Goal: Task Accomplishment & Management: Manage account settings

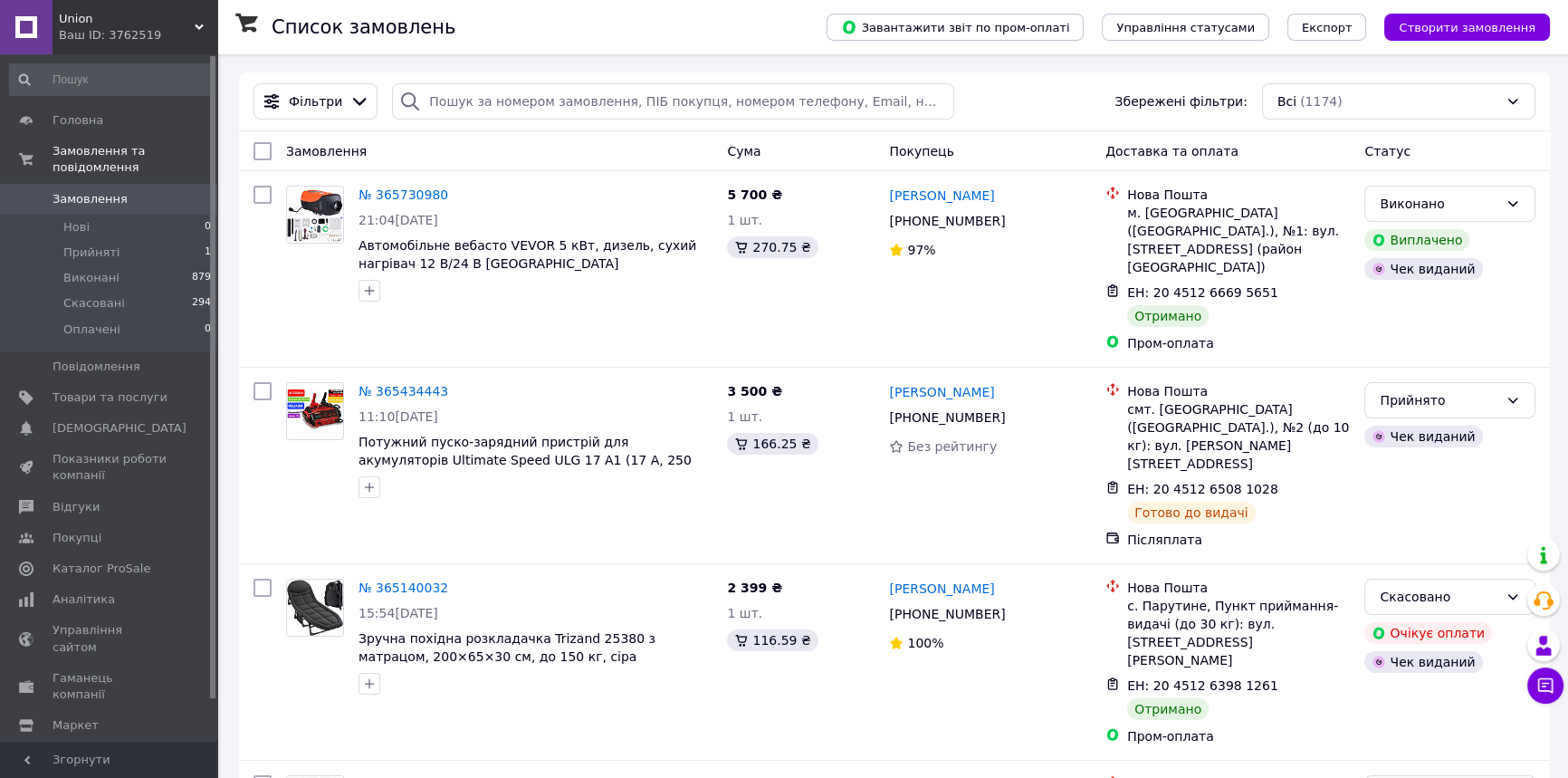
click at [158, 1] on div "Union Ваш ID: 3762519" at bounding box center [135, 27] width 164 height 55
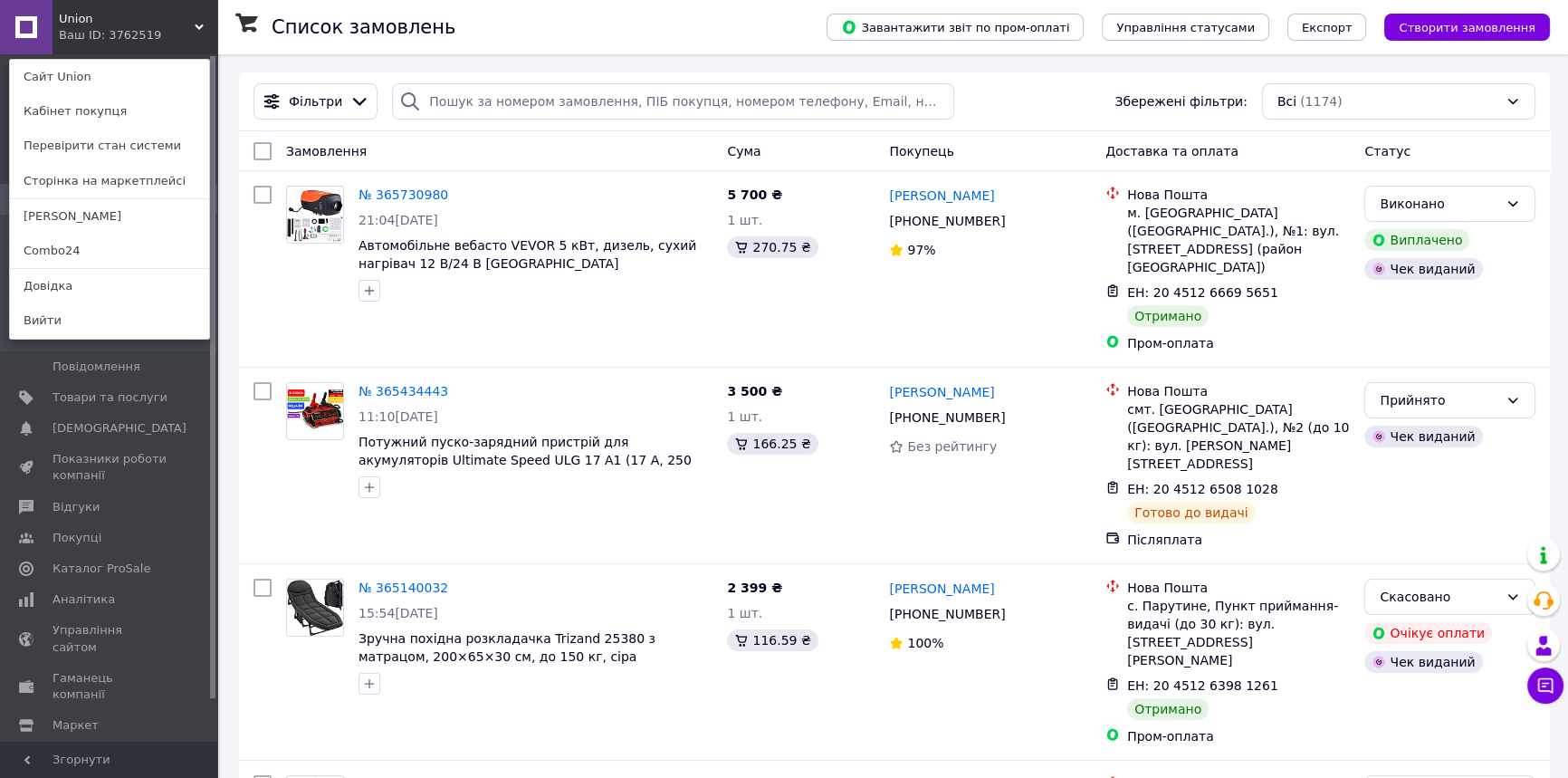
drag, startPoint x: 156, startPoint y: 15, endPoint x: 320, endPoint y: 0, distance: 164.7
click at [164, 17] on div "Union Ваш ID: 3762519 Сайт Union Кабінет покупця Перевірити стан системи Сторін…" at bounding box center [108, 27] width 217 height 55
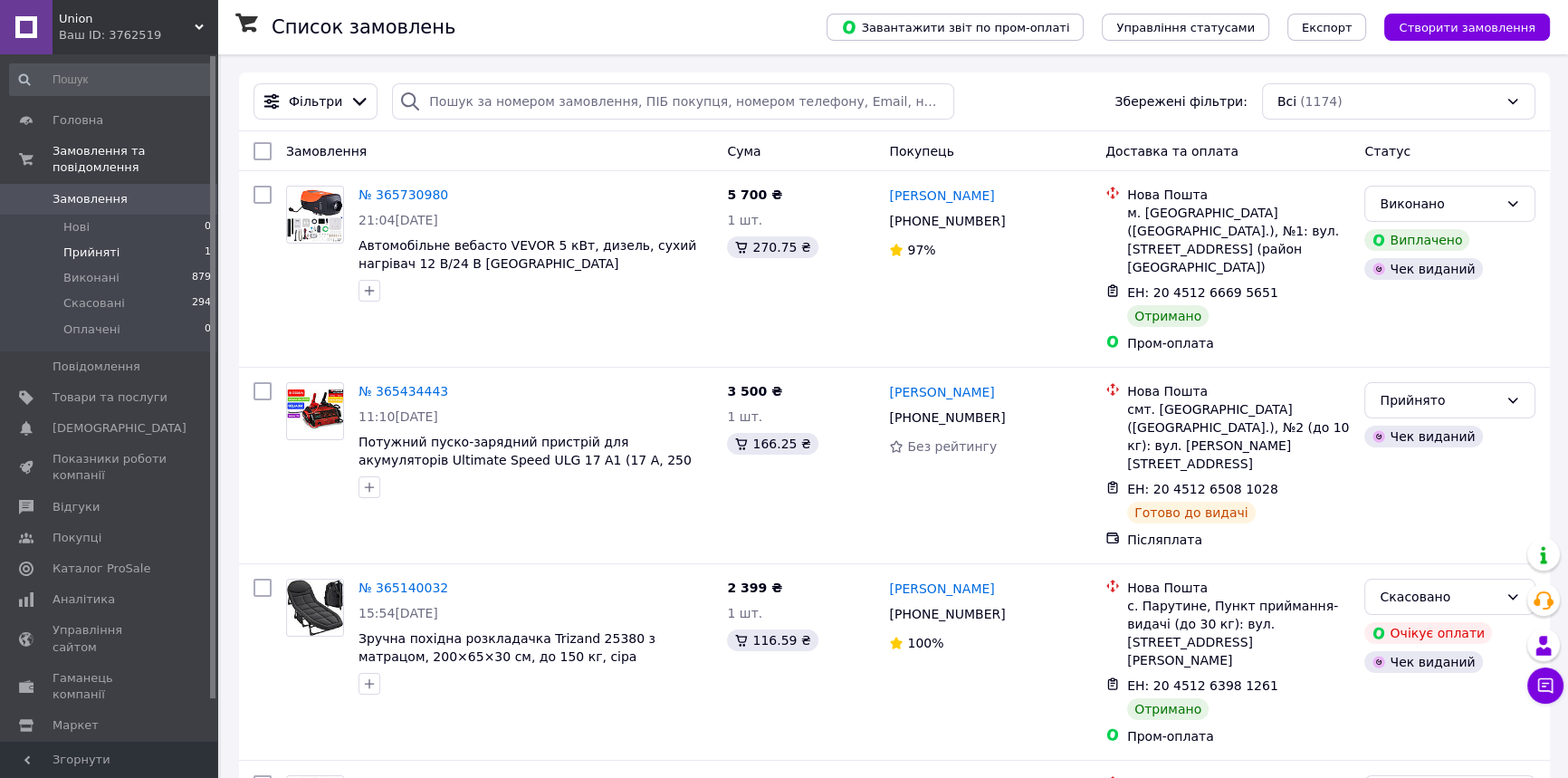
click at [117, 240] on li "Прийняті 1" at bounding box center [111, 253] width 222 height 26
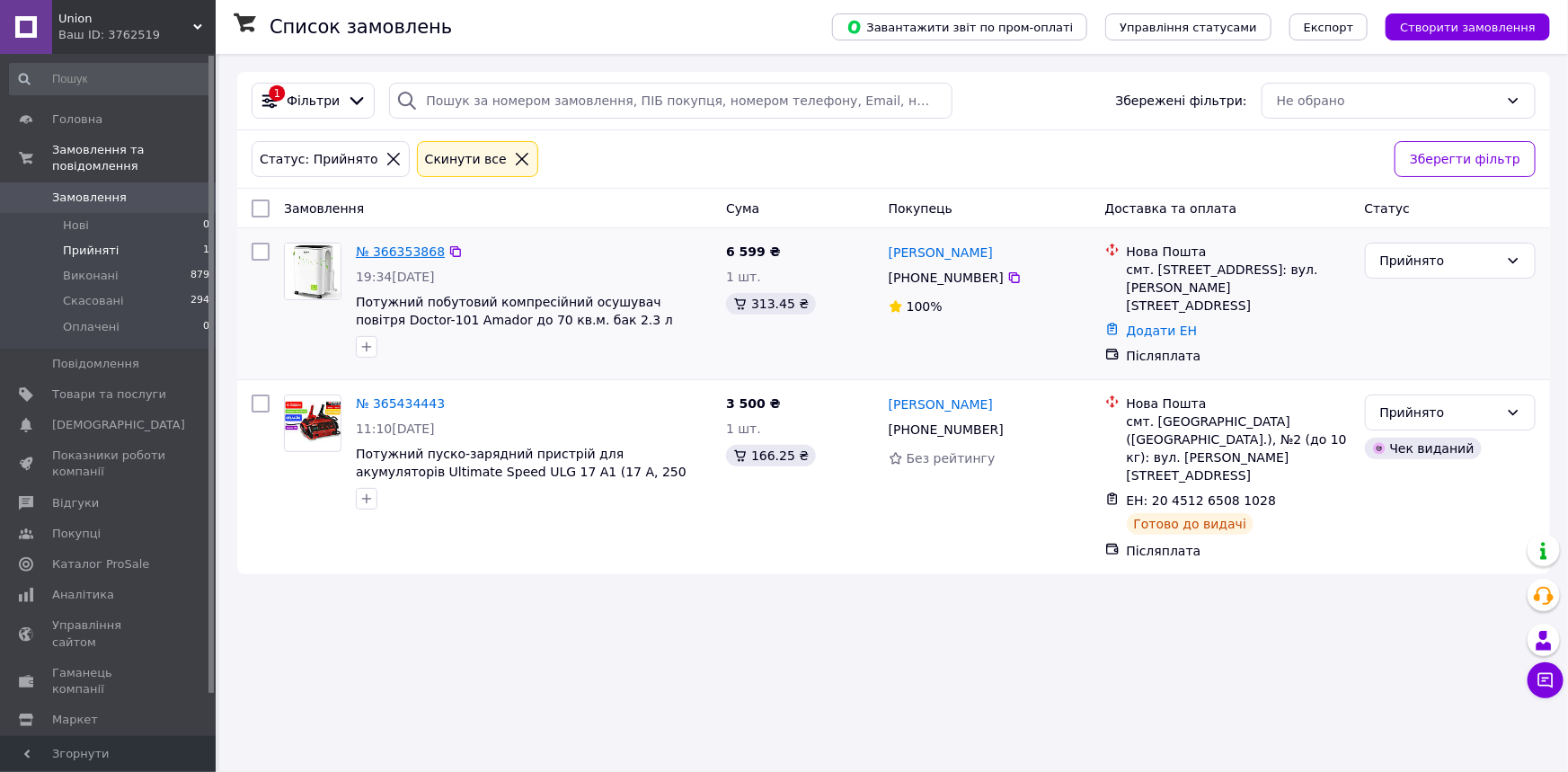
click at [404, 254] on link "№ 366353868" at bounding box center [400, 252] width 89 height 15
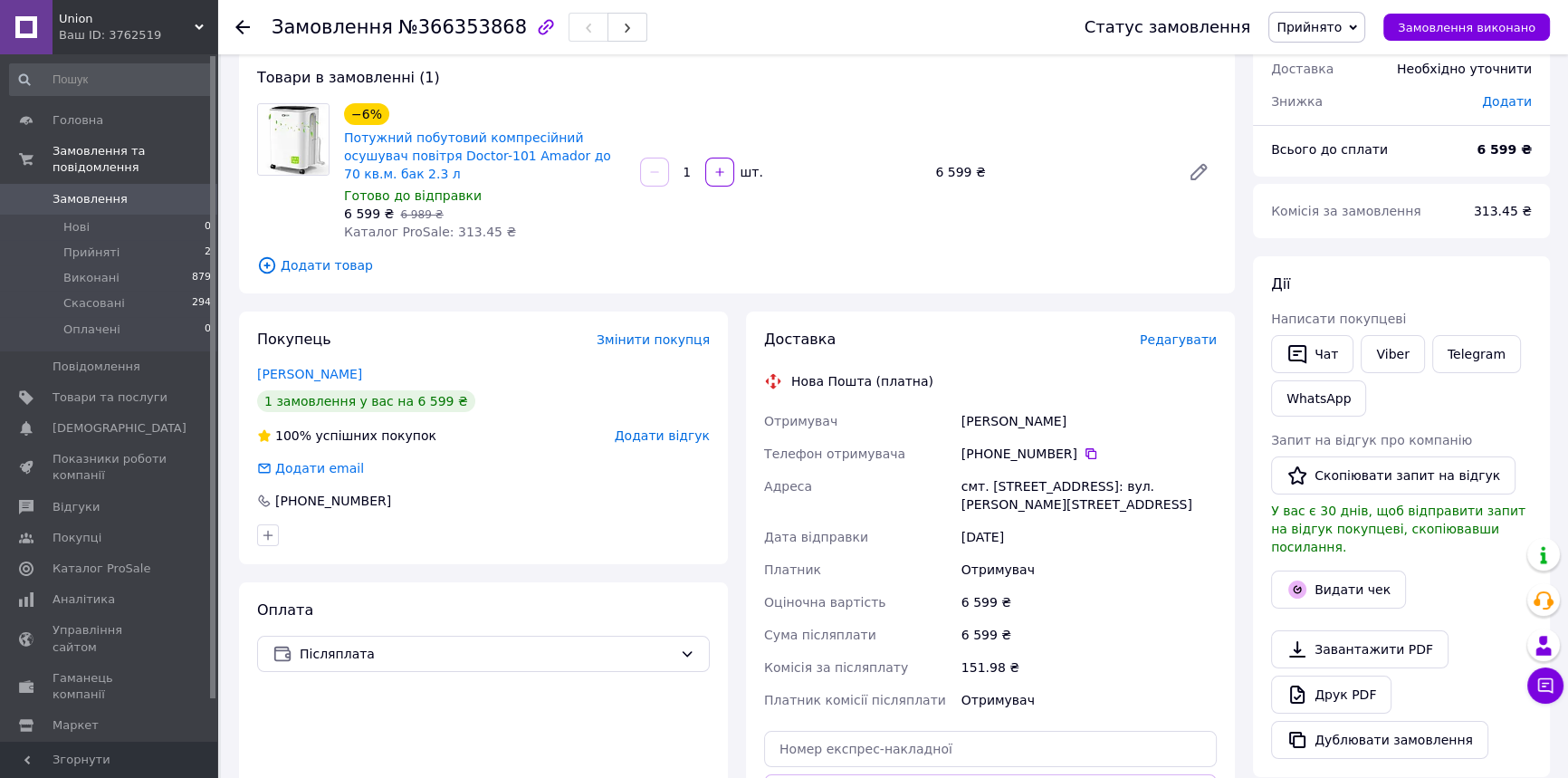
scroll to position [81, 0]
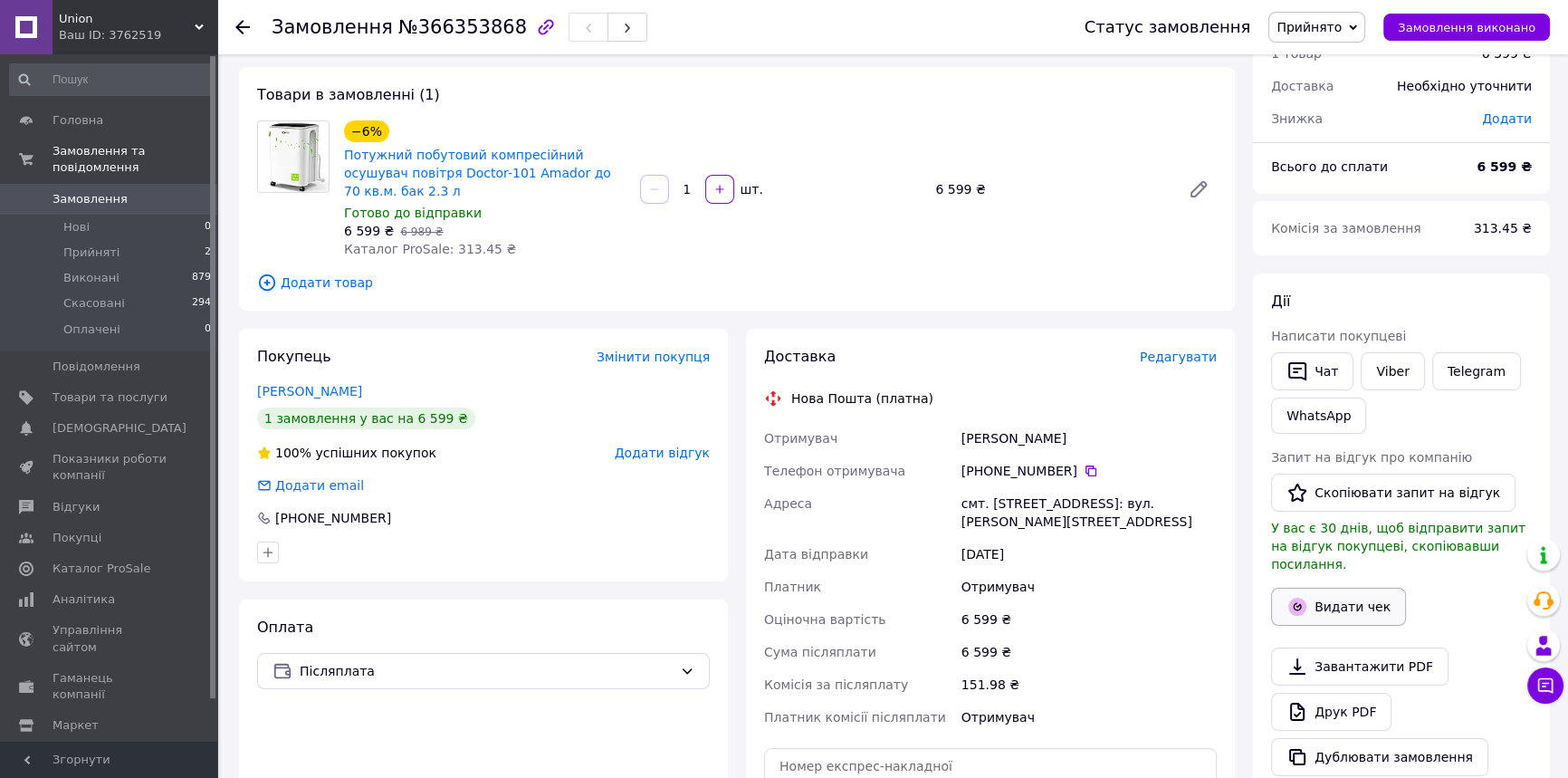
click at [1339, 590] on button "Видати чек" at bounding box center [1338, 607] width 135 height 38
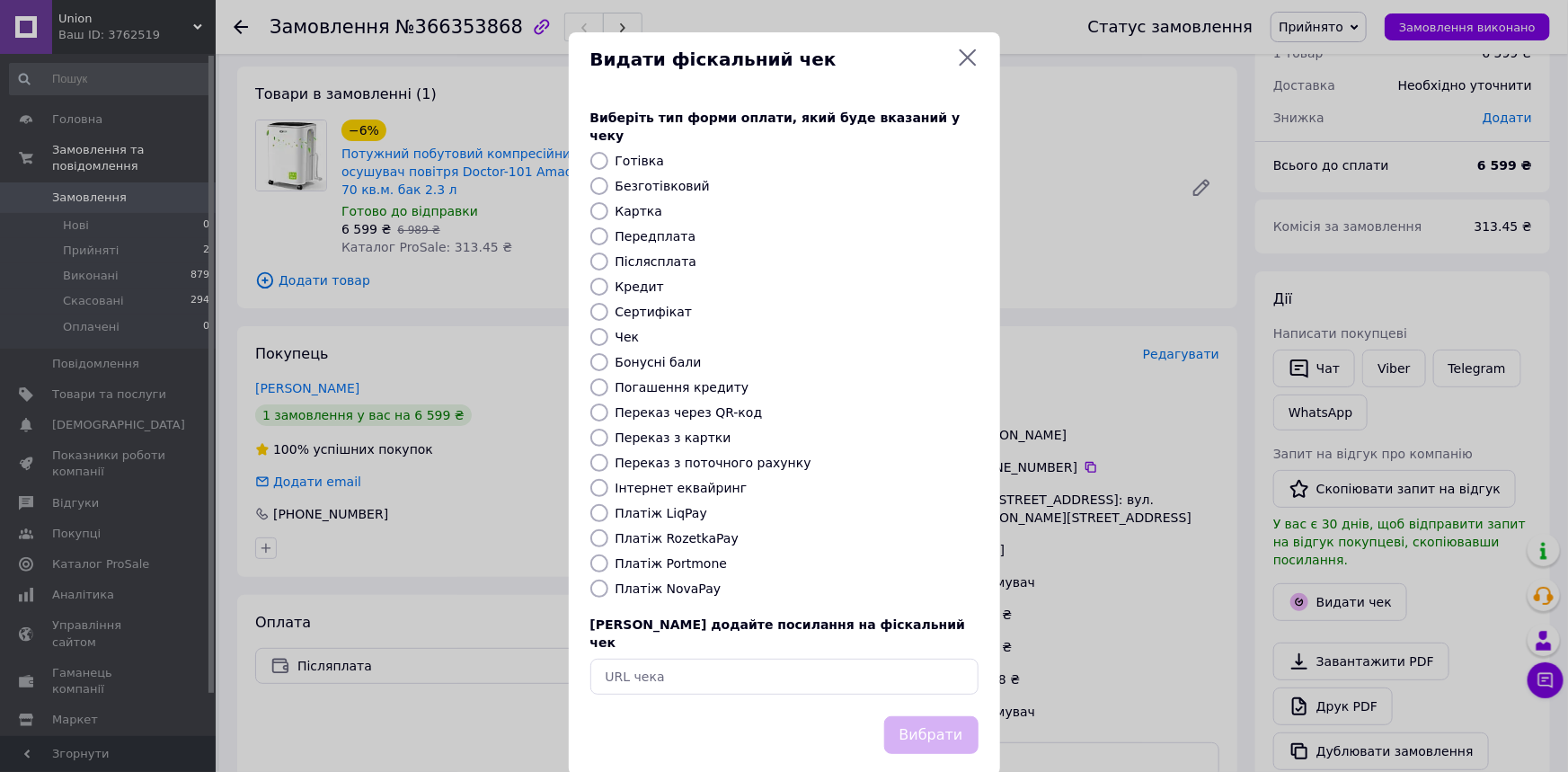
click at [600, 253] on input "Післясплата" at bounding box center [599, 262] width 18 height 18
radio input "true"
click at [958, 716] on button "Вибрати" at bounding box center [932, 735] width 94 height 38
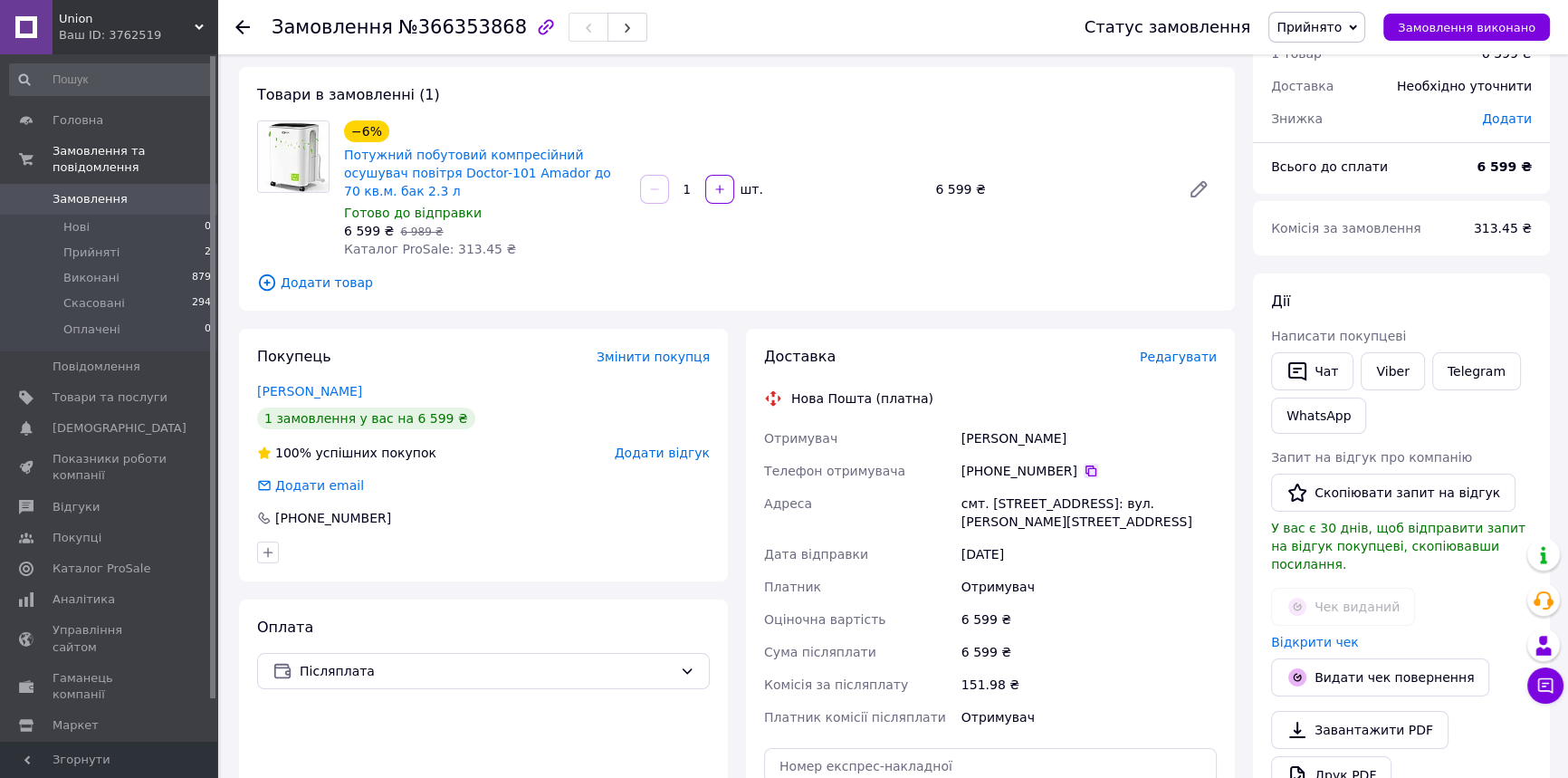
click at [1086, 466] on icon at bounding box center [1091, 471] width 11 height 11
drag, startPoint x: 384, startPoint y: 22, endPoint x: 491, endPoint y: 22, distance: 107.0
click at [491, 22] on span "№366353868" at bounding box center [463, 27] width 129 height 22
copy span "№366353868"
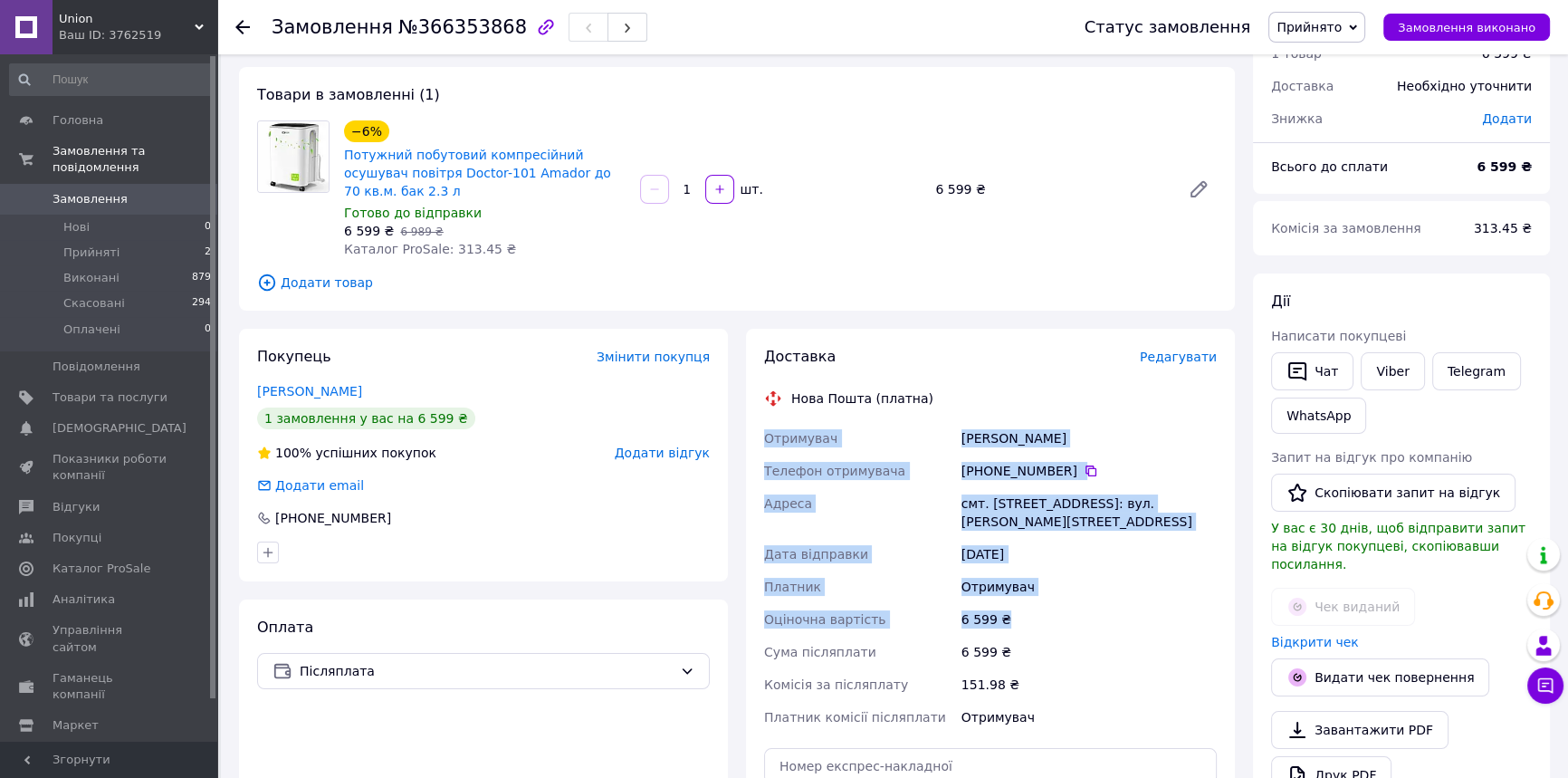
drag, startPoint x: 764, startPoint y: 417, endPoint x: 1039, endPoint y: 592, distance: 326.0
click at [1039, 592] on div "Отримувач Босий Саша Телефон отримувача +380 96 704 69 19   Адреса смт. Красне …" at bounding box center [990, 578] width 460 height 311
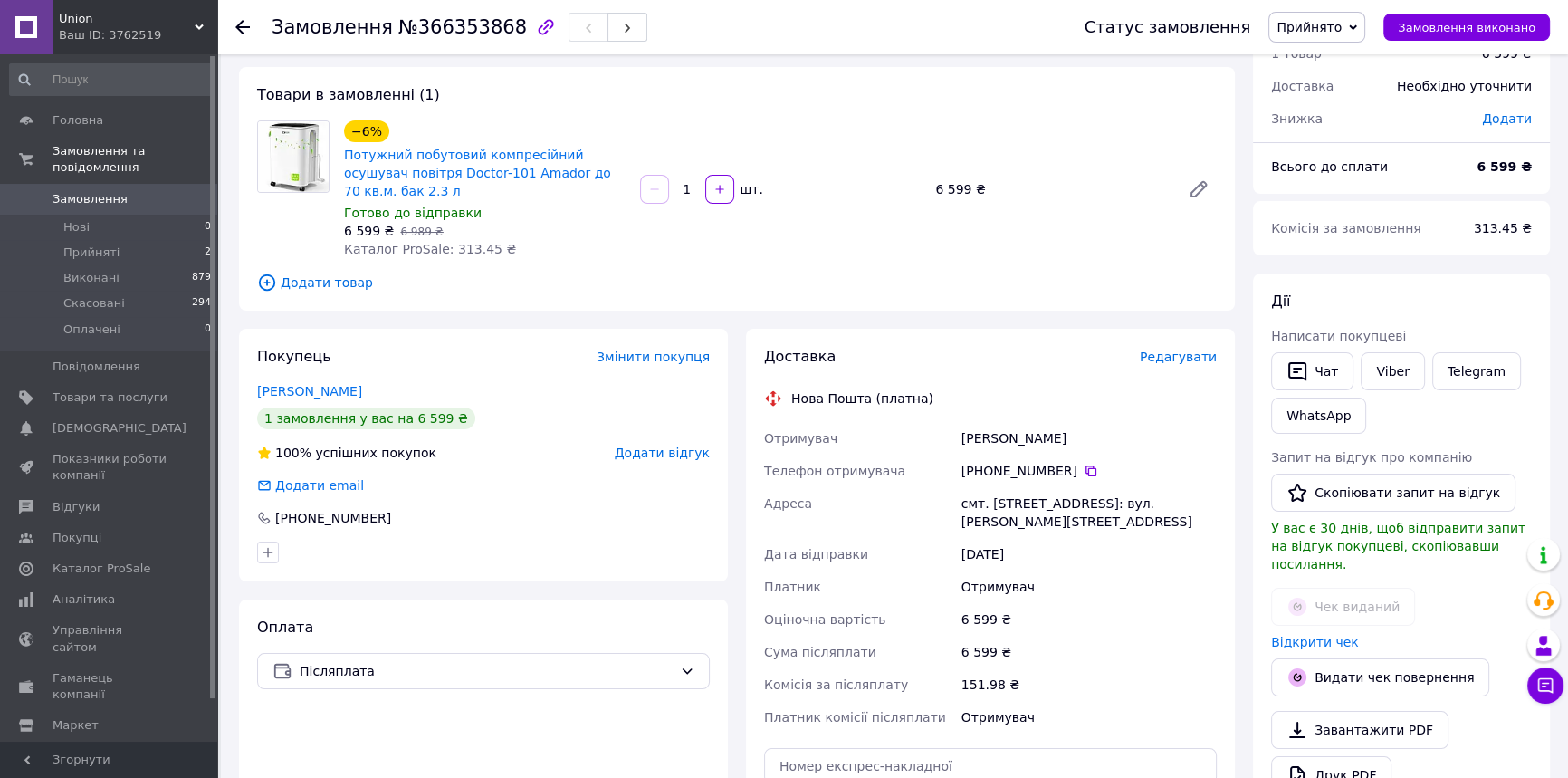
click at [1029, 635] on div "6 599 ₴" at bounding box center [1089, 651] width 262 height 33
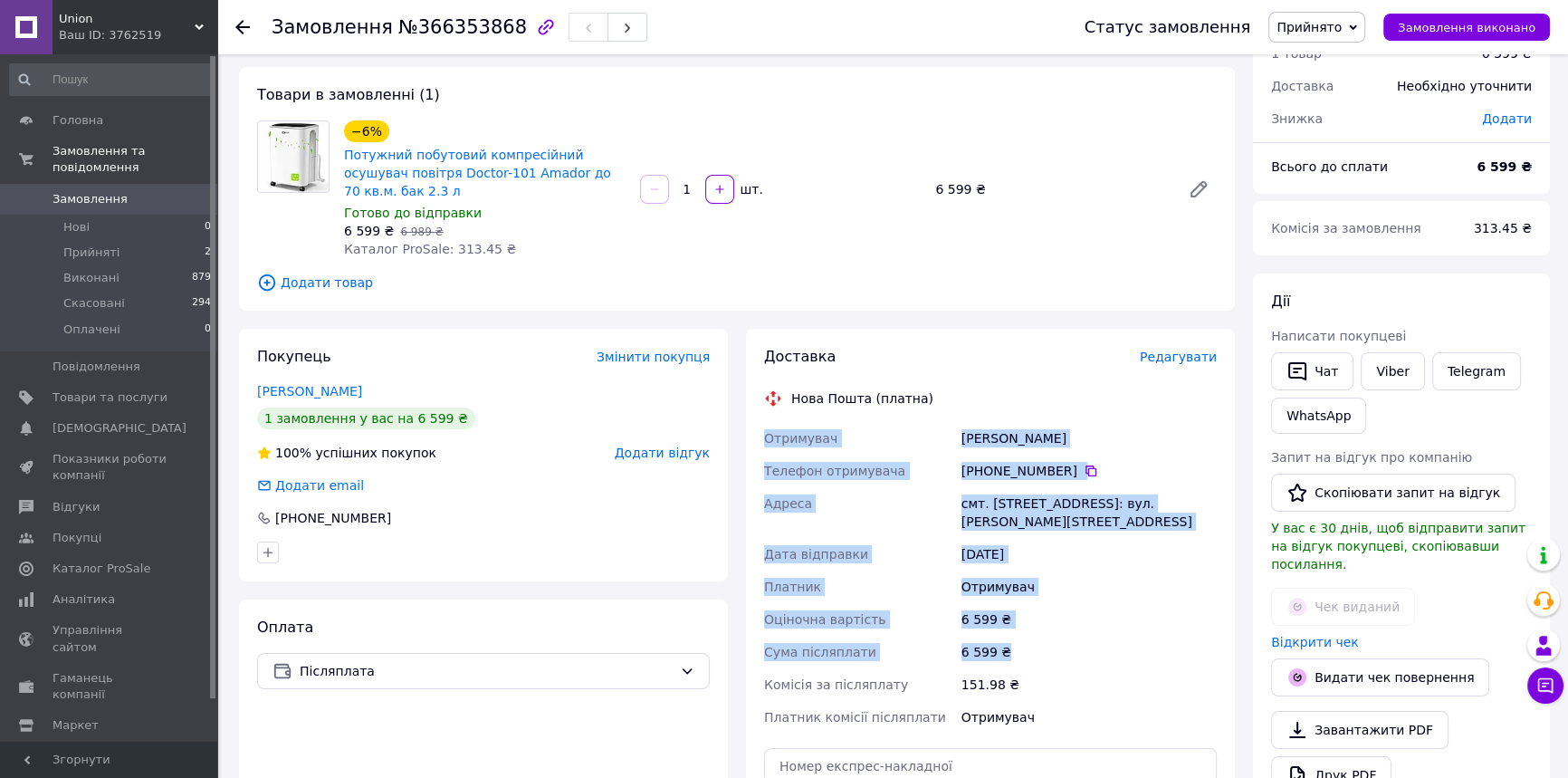
drag, startPoint x: 1028, startPoint y: 626, endPoint x: 742, endPoint y: 434, distance: 344.5
click at [742, 434] on div "Доставка Редагувати Нова Пошта (платна) Отримувач Босий Саша Телефон отримувача…" at bounding box center [991, 627] width 507 height 598
copy div "Отримувач Босий Саша Телефон отримувача +380 96 704 69 19   Адреса смт. Красне …"
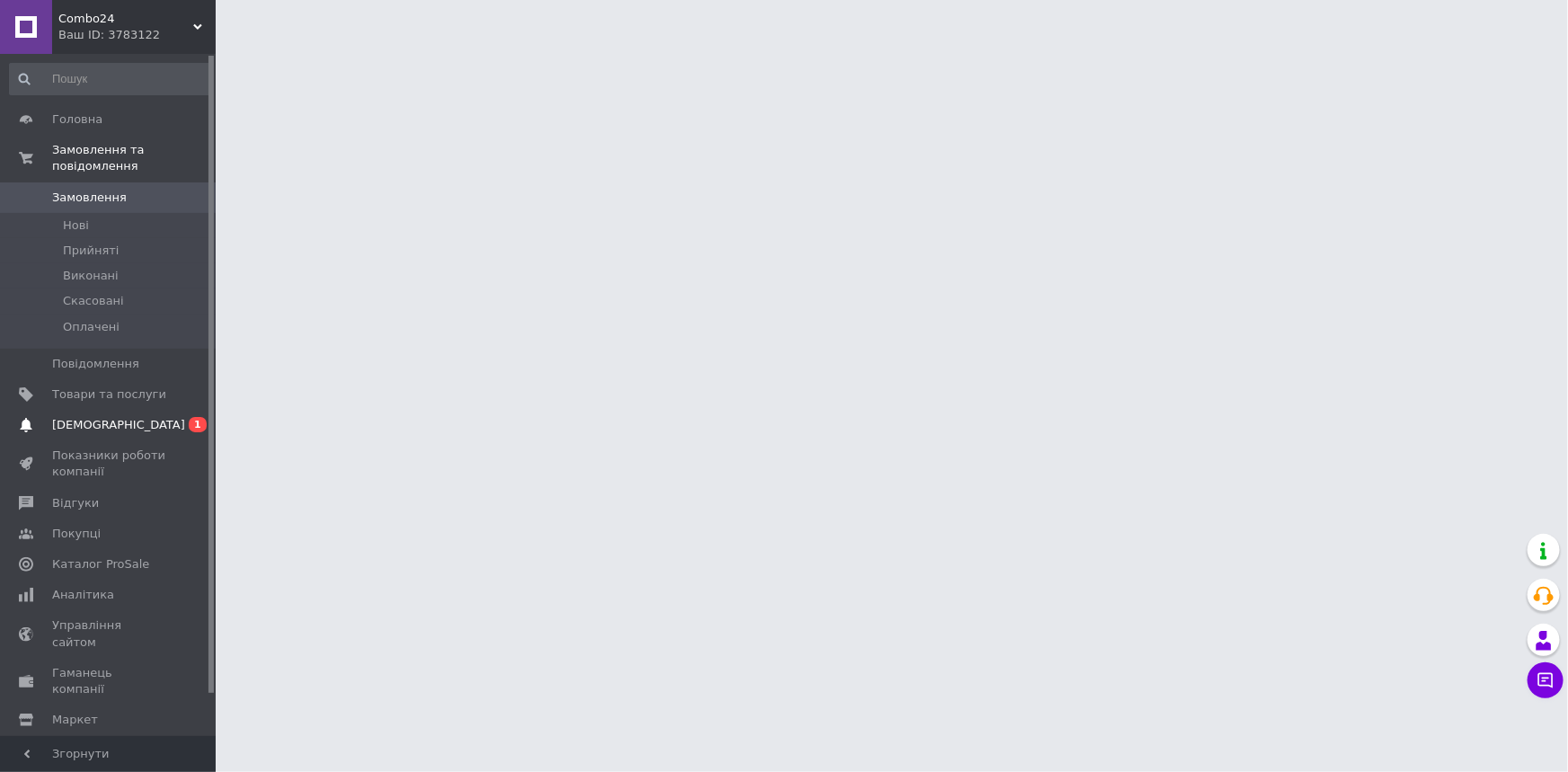
click at [107, 417] on span "[DEMOGRAPHIC_DATA]" at bounding box center [118, 425] width 133 height 16
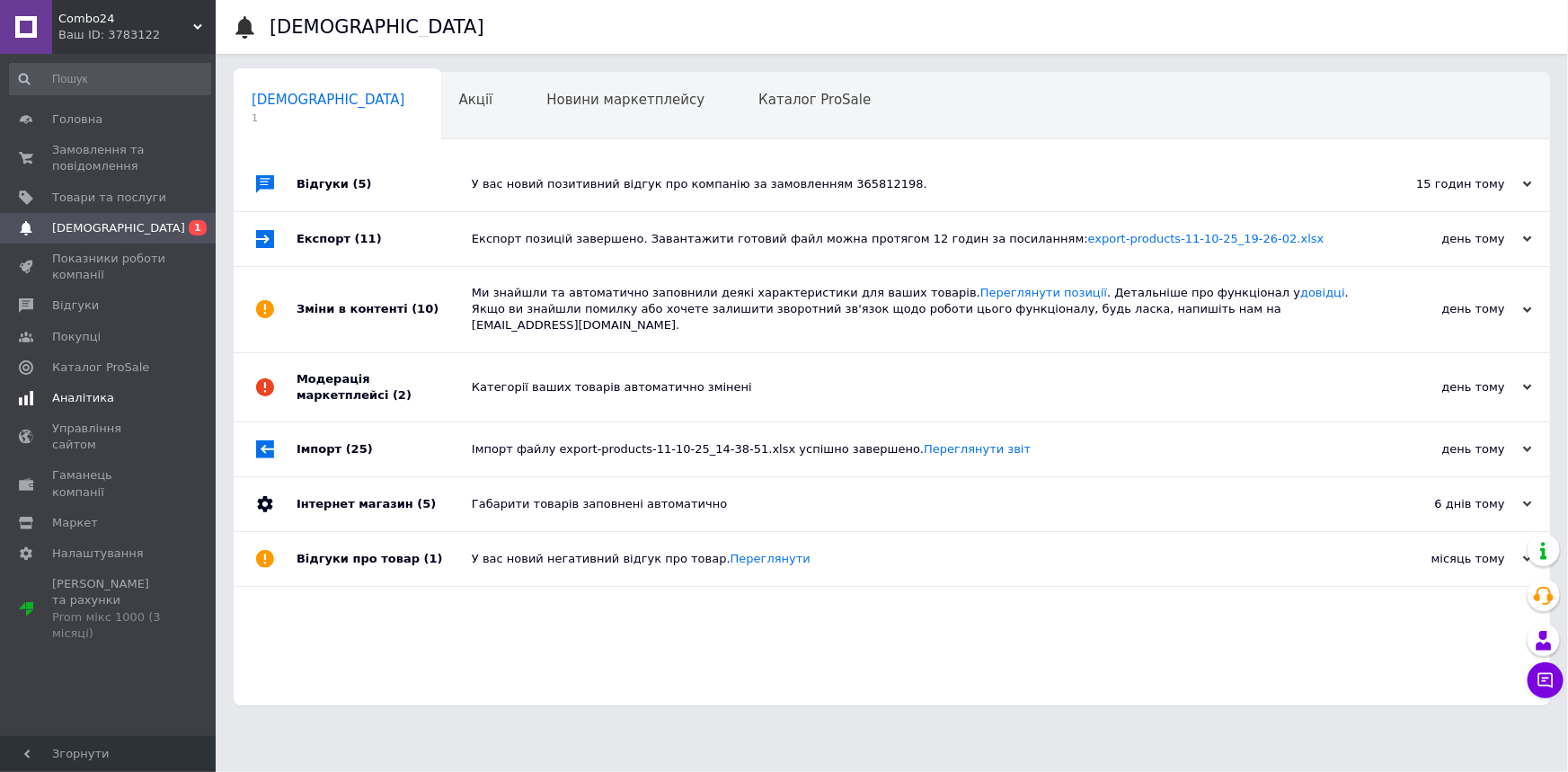
click at [114, 387] on link "Аналітика" at bounding box center [110, 397] width 220 height 30
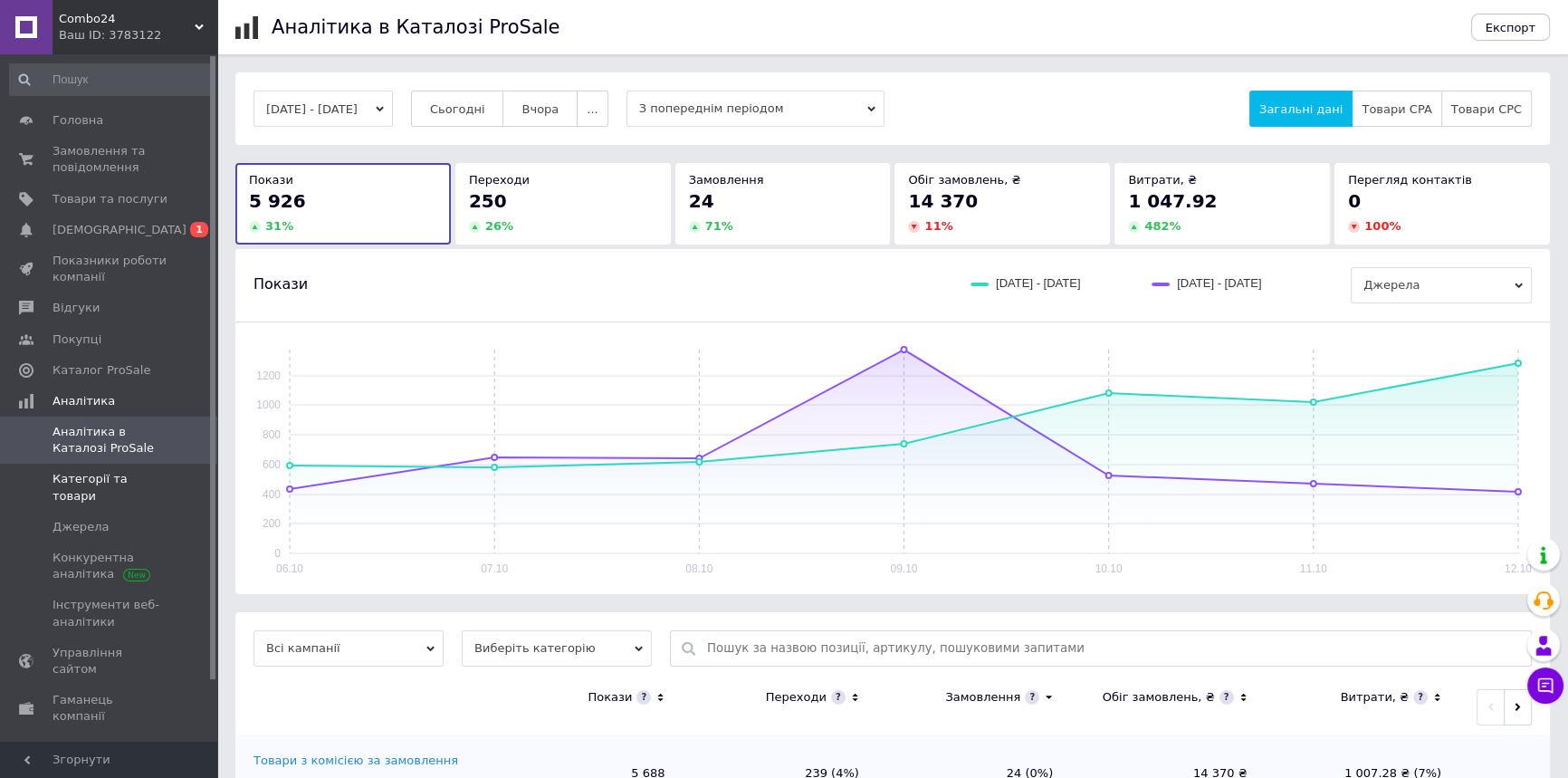
click at [87, 484] on span "Категорії та товари" at bounding box center [110, 487] width 115 height 33
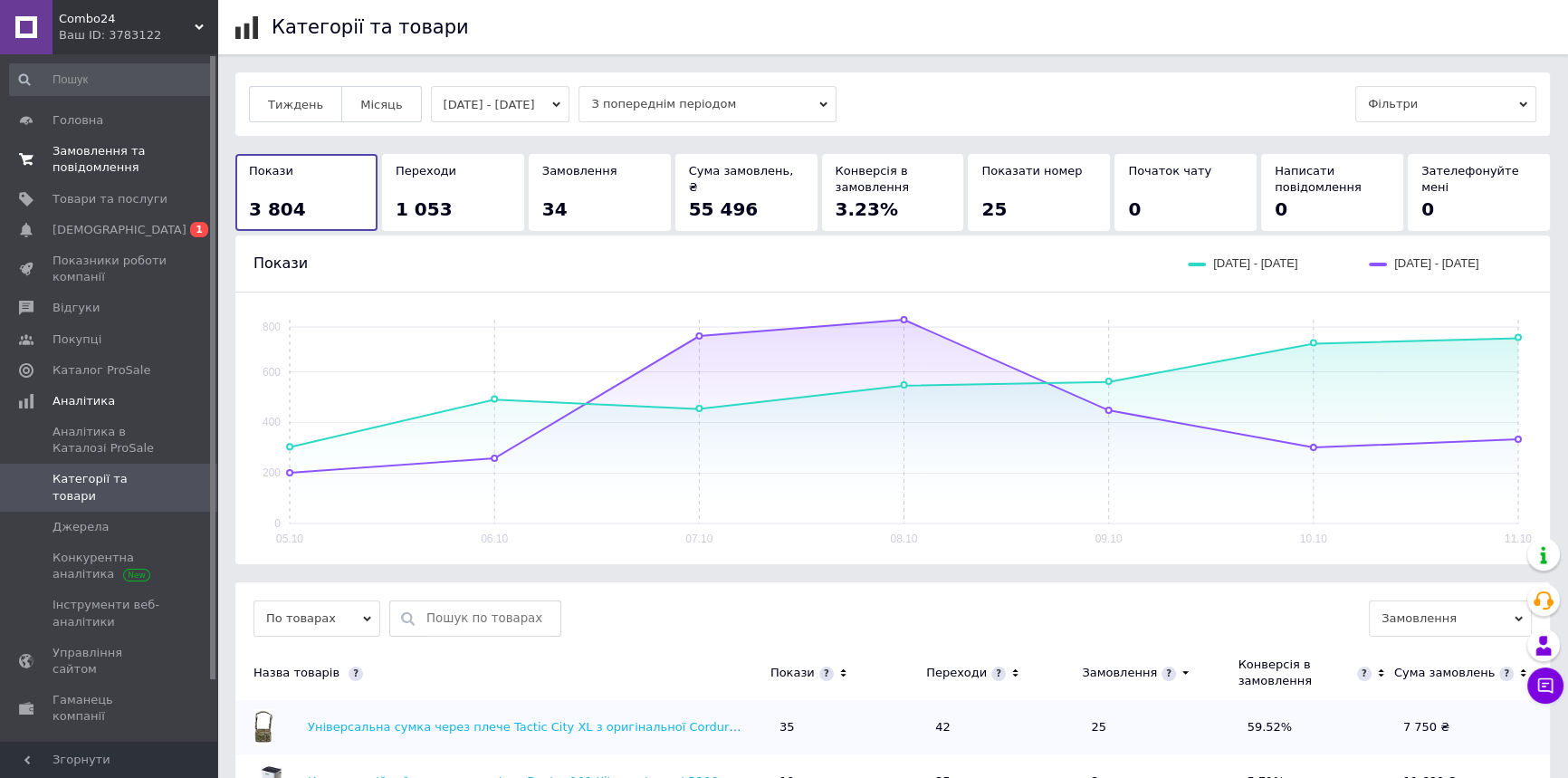
click at [78, 168] on span "Замовлення та повідомлення" at bounding box center [110, 159] width 115 height 33
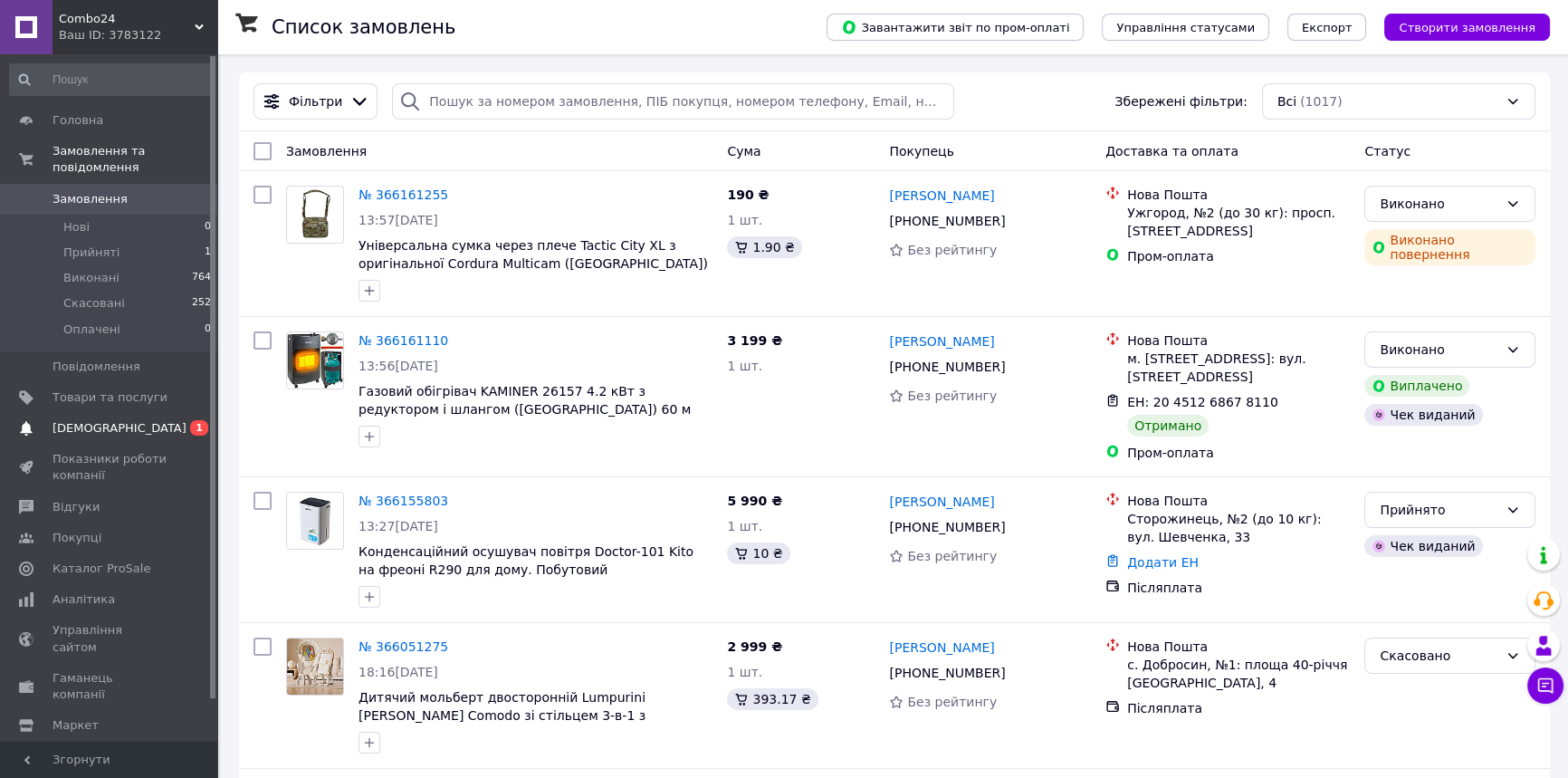
click at [155, 420] on span "[DEMOGRAPHIC_DATA]" at bounding box center [110, 428] width 115 height 16
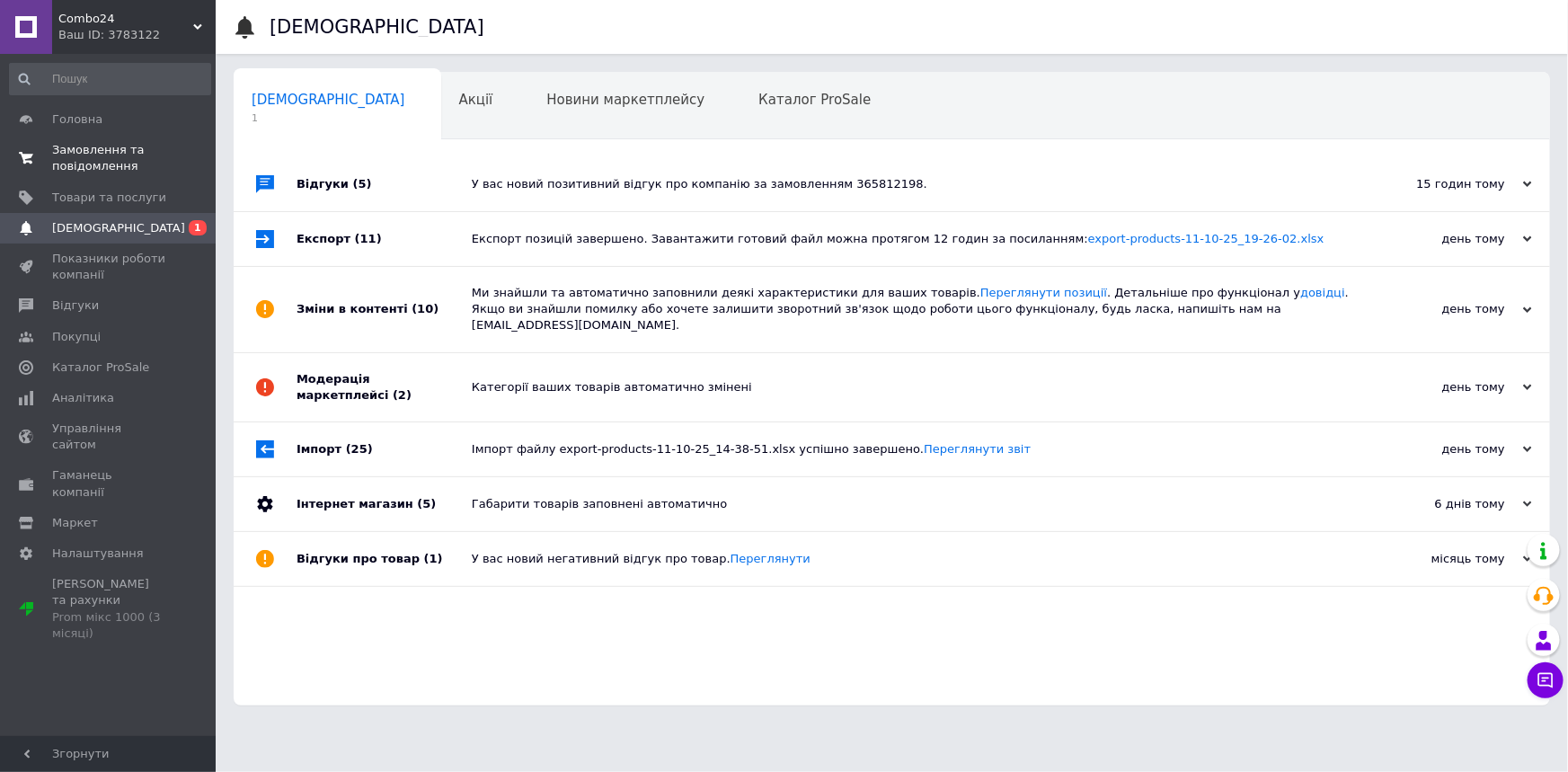
click at [120, 146] on span "Замовлення та повідомлення" at bounding box center [109, 157] width 114 height 32
